Goal: Information Seeking & Learning: Check status

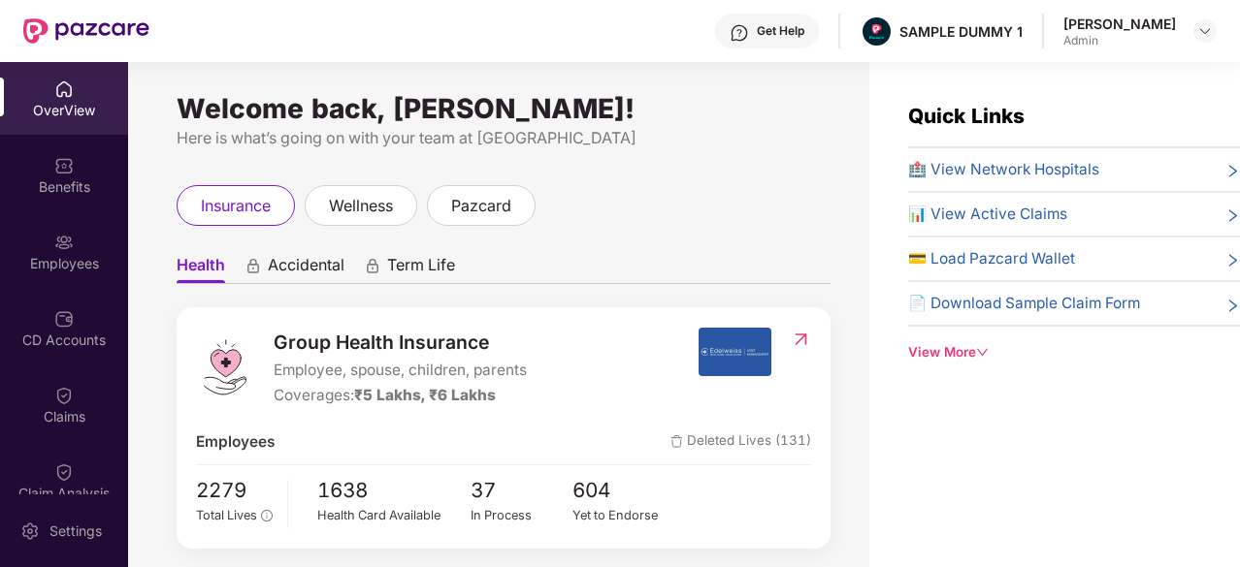
click at [62, 112] on div "OverView" at bounding box center [64, 110] width 128 height 19
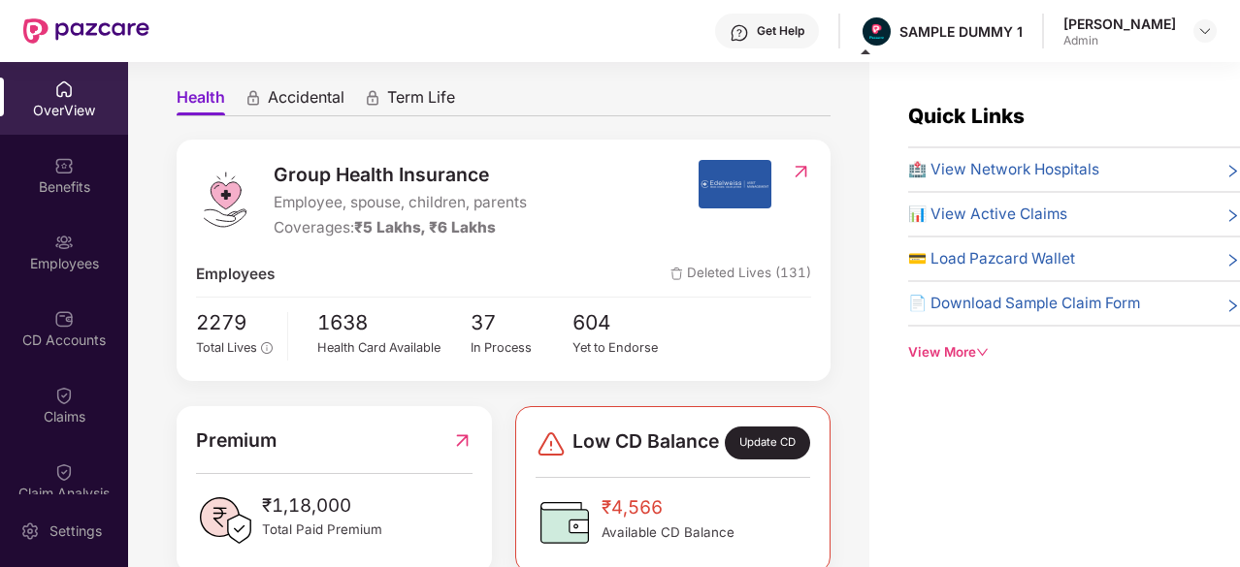
scroll to position [167, 0]
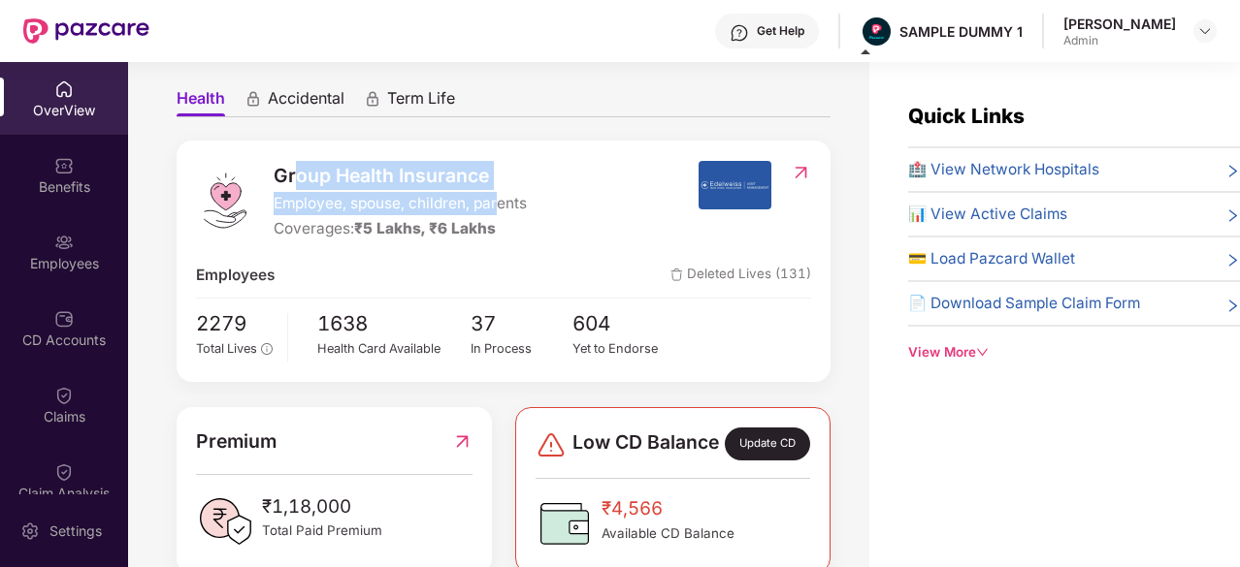
drag, startPoint x: 297, startPoint y: 178, endPoint x: 499, endPoint y: 203, distance: 203.3
click at [499, 203] on div "Group Health Insurance Employee, spouse, children, parents Coverages: ₹5 Lakhs,…" at bounding box center [400, 201] width 253 height 81
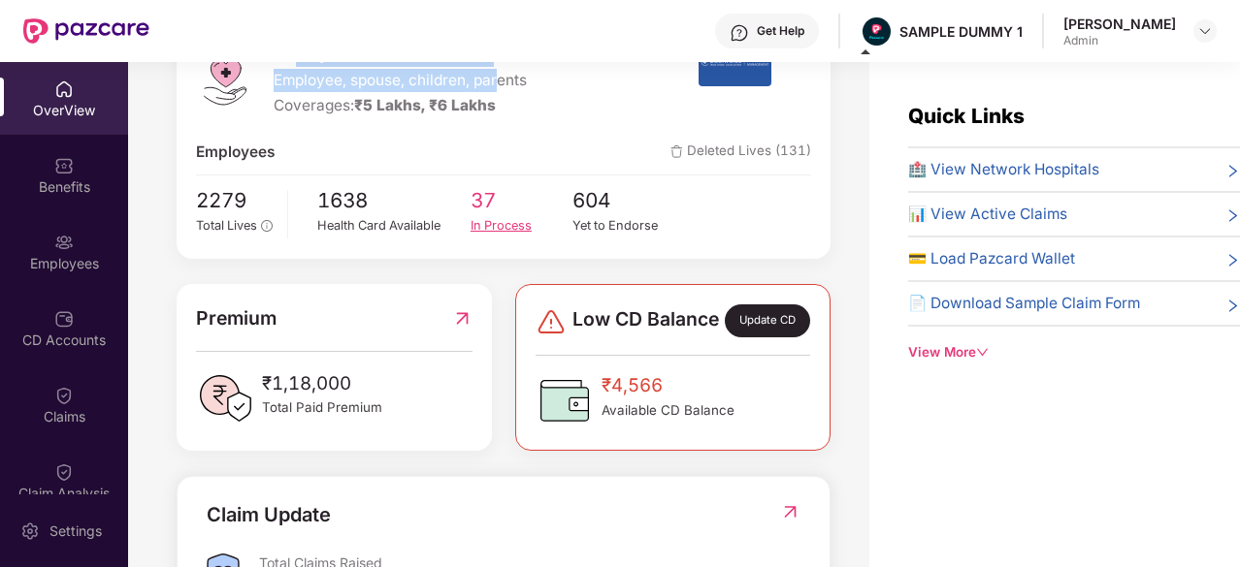
scroll to position [307, 0]
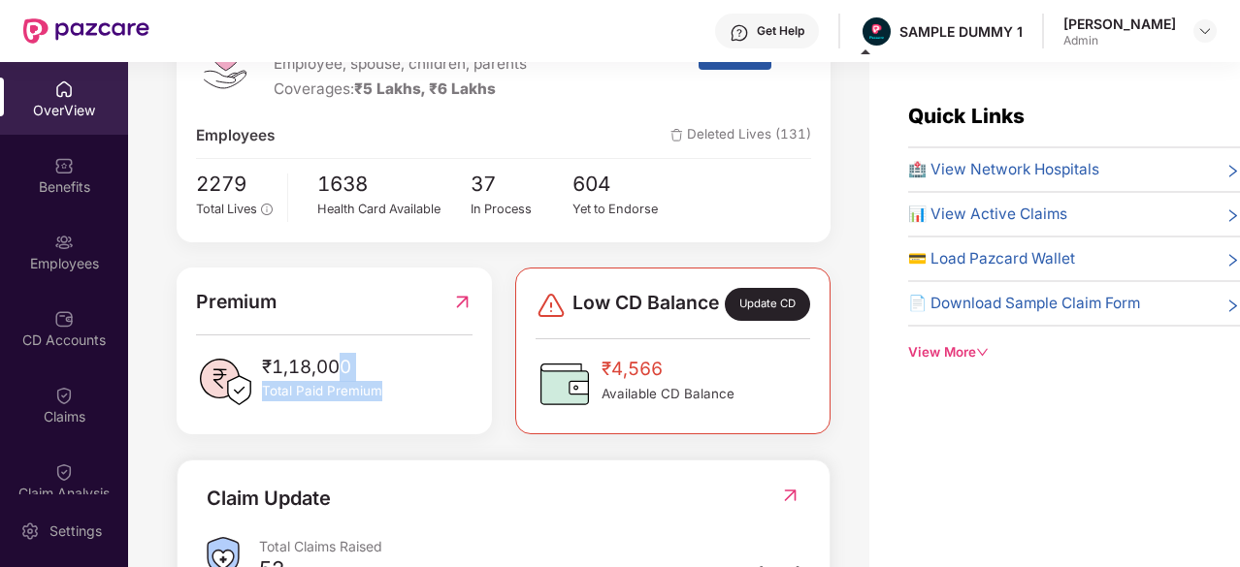
drag, startPoint x: 410, startPoint y: 416, endPoint x: 335, endPoint y: 382, distance: 82.9
click at [335, 382] on div "₹1,18,000 Total Paid Premium" at bounding box center [333, 382] width 275 height 58
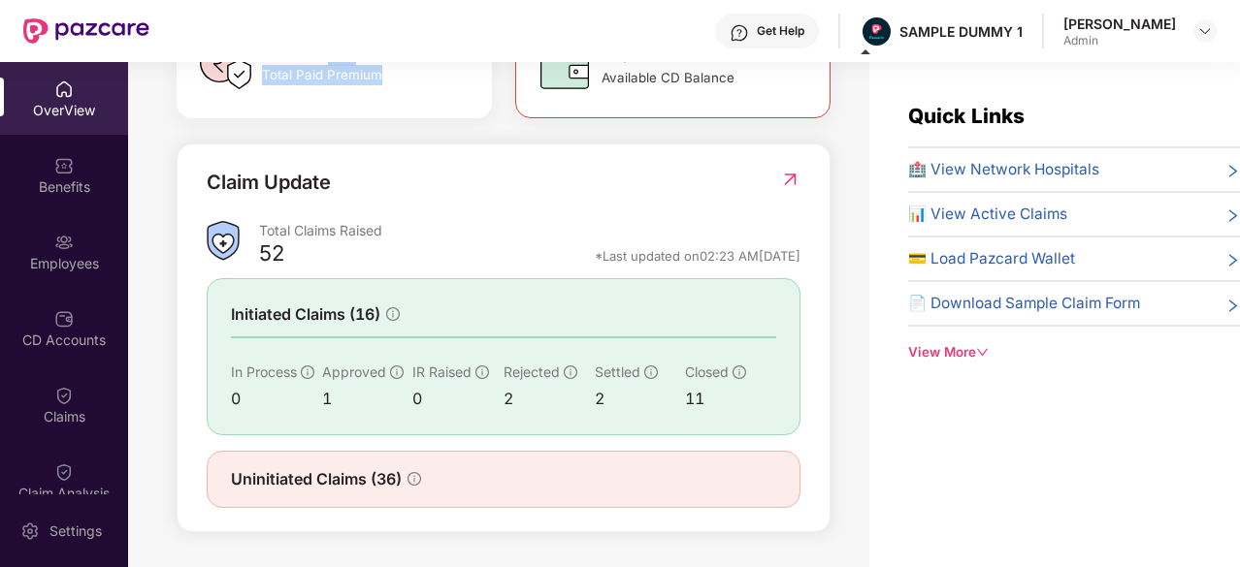
scroll to position [634, 0]
click at [367, 317] on span "Initiated Claims (16)" at bounding box center [305, 315] width 149 height 24
drag, startPoint x: 367, startPoint y: 317, endPoint x: 250, endPoint y: 387, distance: 135.8
click at [250, 387] on div "Initiated Claims (16) In Process 0 Approved 1 IR Raised 0 Rejected 2 Settled 2 …" at bounding box center [504, 356] width 594 height 157
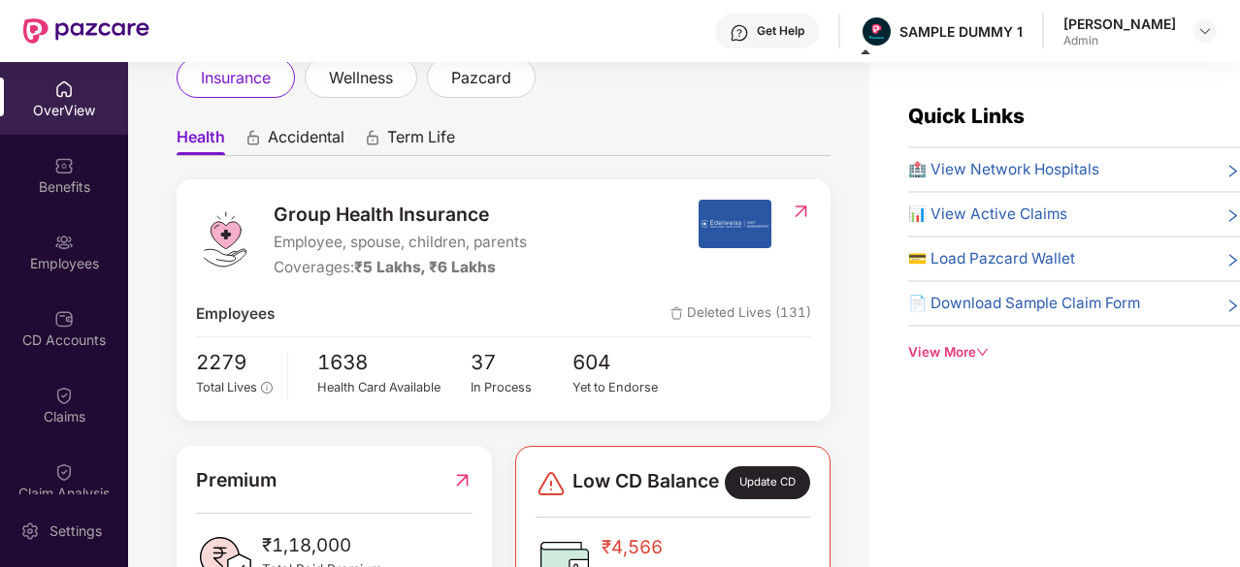
scroll to position [0, 0]
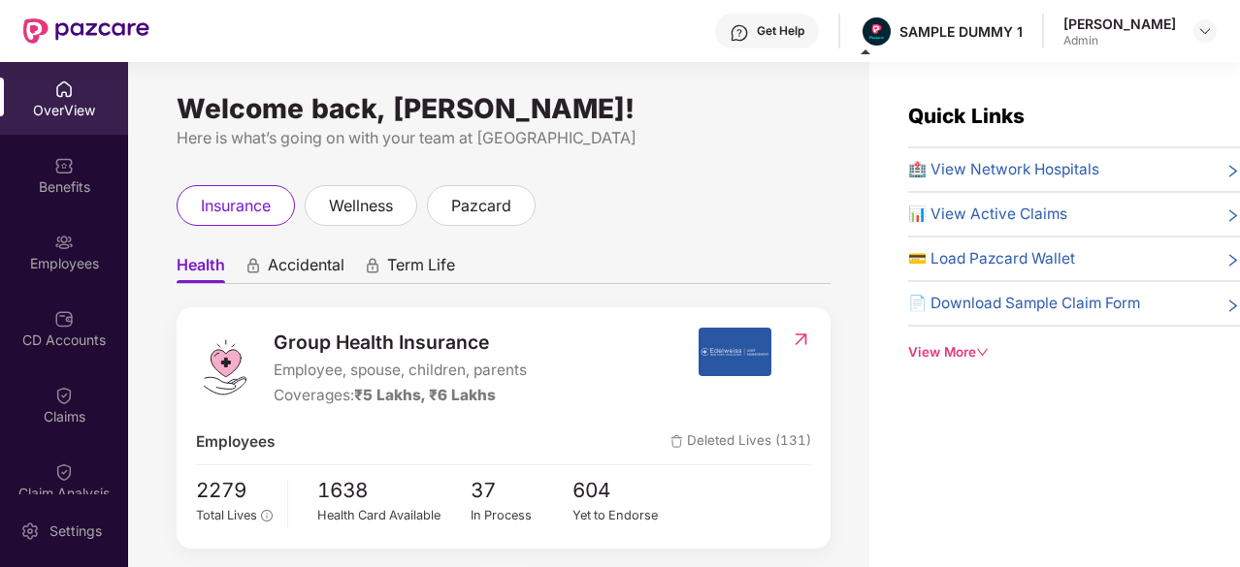
click at [761, 41] on div "Get Help" at bounding box center [767, 31] width 104 height 35
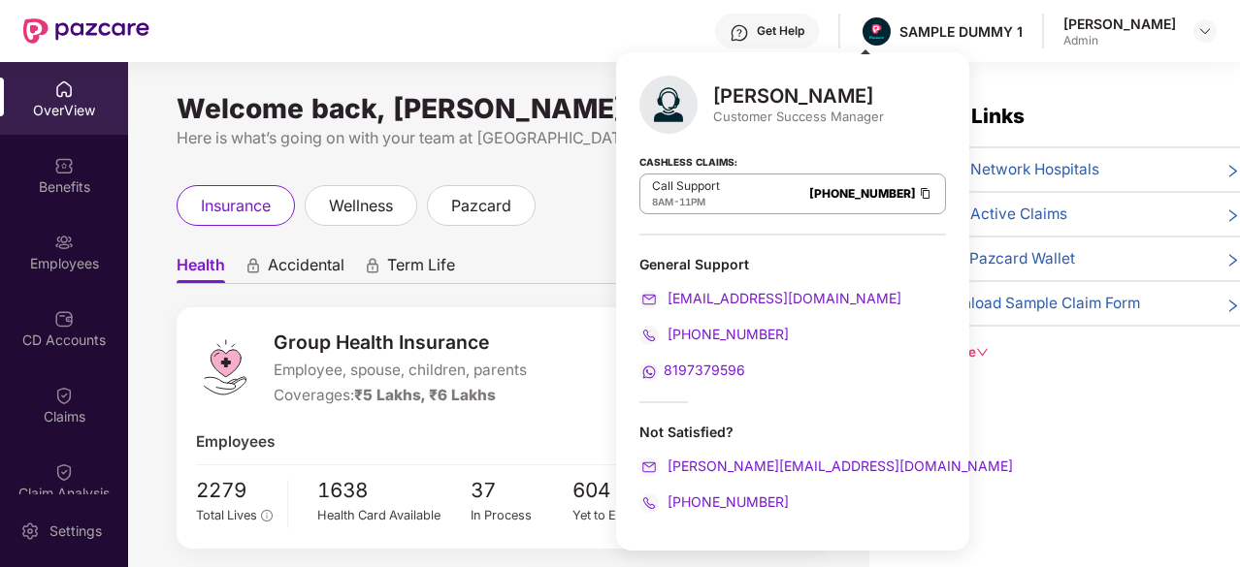
click at [1125, 468] on div "Quick Links 🏥 View Network Hospitals 📊 View Active Claims 💳 Load Pazcard Wallet…" at bounding box center [1054, 345] width 371 height 567
